Goal: Find contact information: Find contact information

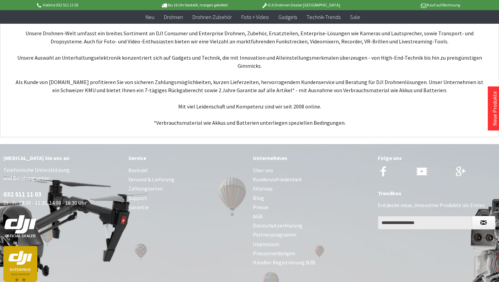
scroll to position [2655, 0]
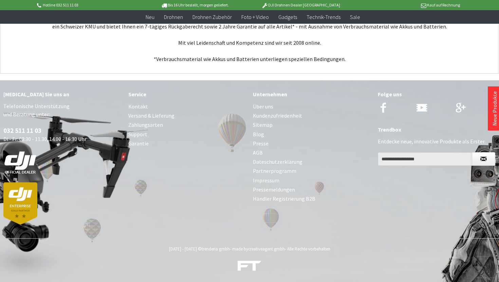
click at [264, 106] on link "Über uns" at bounding box center [312, 106] width 118 height 9
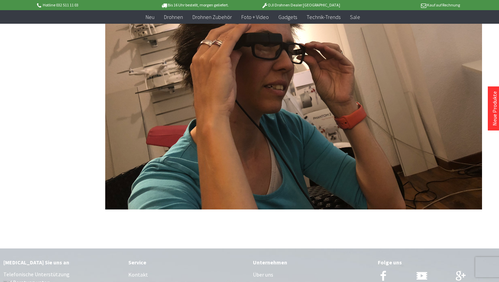
scroll to position [1544, 0]
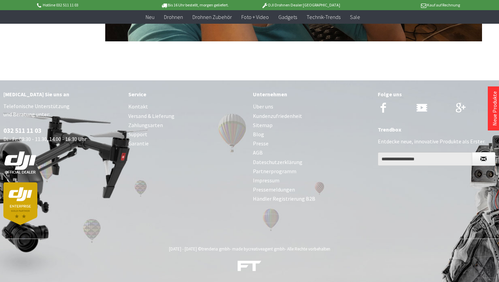
click at [266, 178] on link "Impressum" at bounding box center [312, 180] width 118 height 9
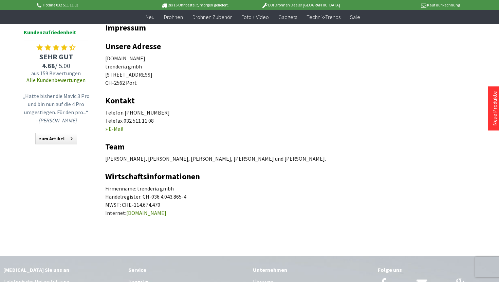
scroll to position [61, 0]
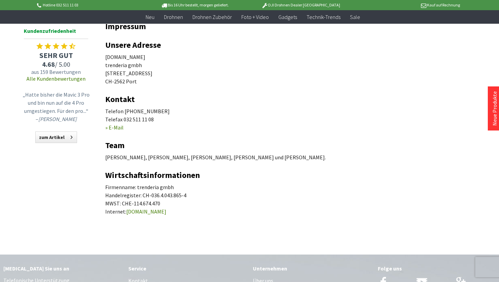
click at [116, 129] on link "» E-Mail" at bounding box center [114, 127] width 18 height 7
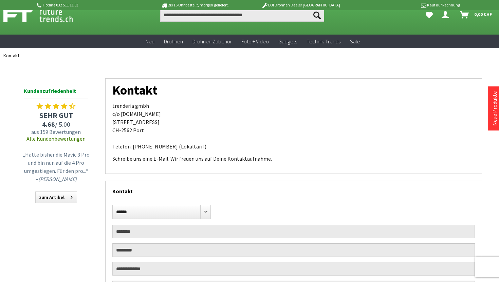
scroll to position [14, 0]
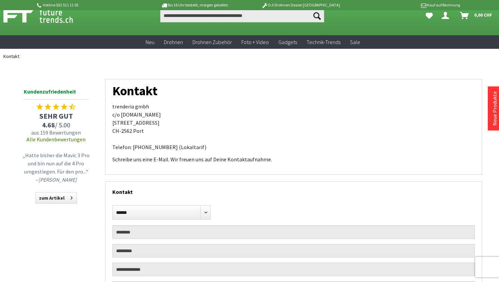
drag, startPoint x: 157, startPoint y: 116, endPoint x: 121, endPoint y: 116, distance: 35.6
click at [121, 116] on p "trenderia gmbh c/o futuretrends.ch Spärsstrasse 2 CH-2562 Port Telefon: 032 511…" at bounding box center [293, 126] width 362 height 49
copy p "uturetrends.ch"
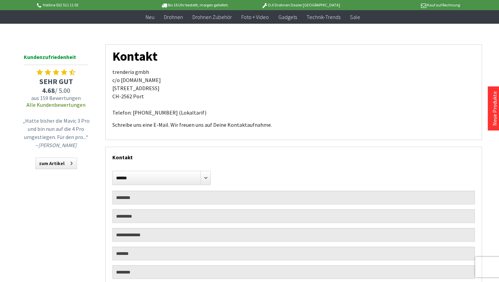
scroll to position [330, 0]
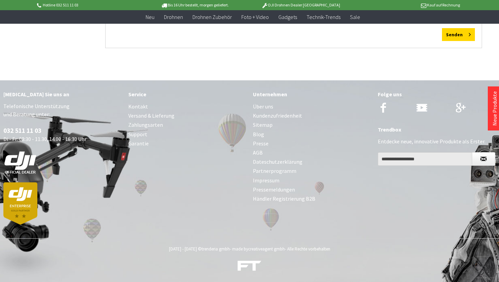
click at [266, 106] on link "Über uns" at bounding box center [312, 106] width 118 height 9
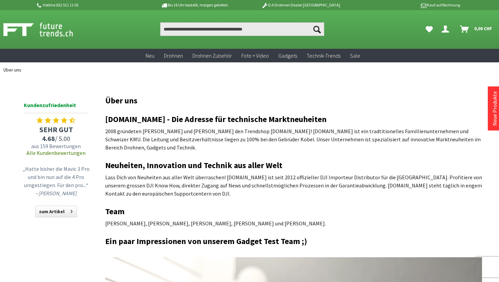
click at [49, 27] on img at bounding box center [45, 29] width 84 height 17
